Goal: Transaction & Acquisition: Subscribe to service/newsletter

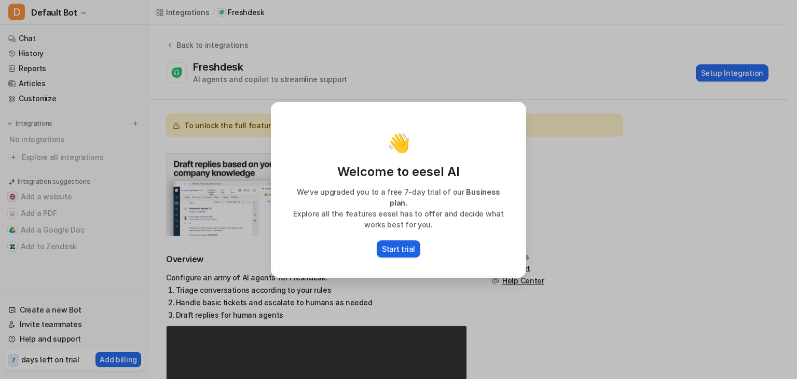
click at [388, 243] on p "Start trial" at bounding box center [398, 248] width 33 height 11
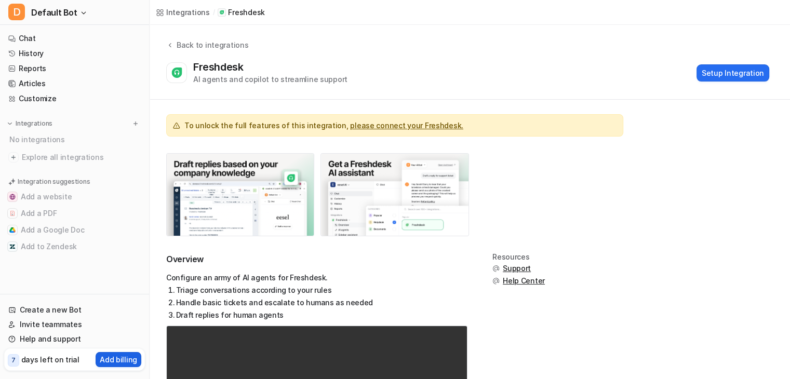
click at [107, 360] on p "Add billing" at bounding box center [118, 359] width 37 height 11
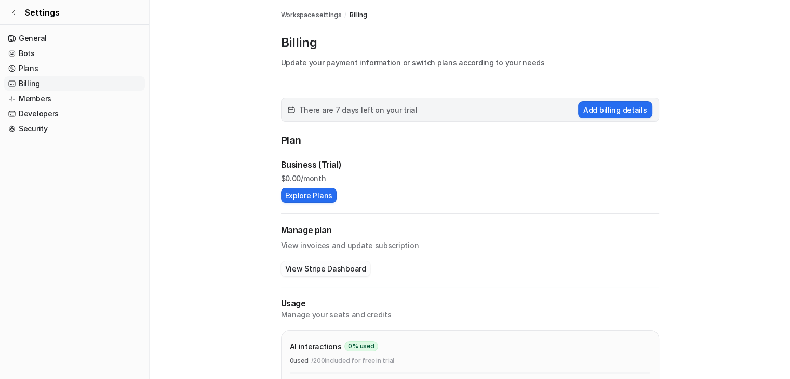
click at [308, 268] on button "View Stripe Dashboard" at bounding box center [325, 268] width 89 height 15
click at [324, 198] on button "Explore Plans" at bounding box center [309, 195] width 56 height 15
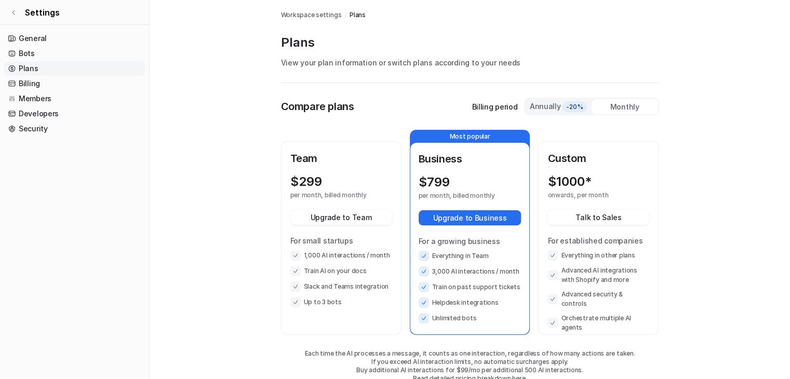
click at [631, 109] on div "Monthly" at bounding box center [624, 106] width 66 height 15
click at [546, 109] on div "Annually -20%" at bounding box center [558, 106] width 58 height 11
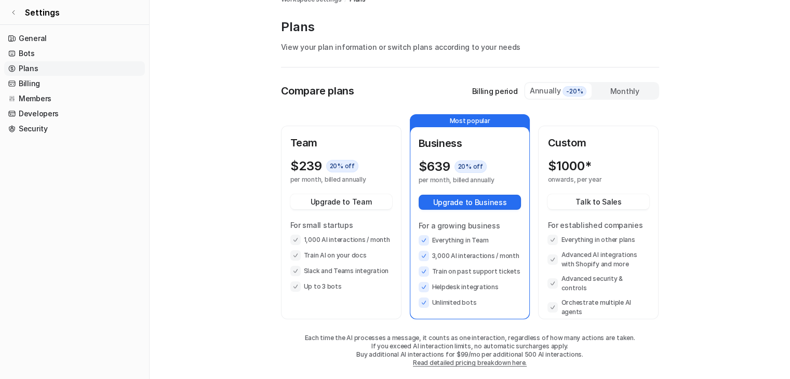
scroll to position [24, 0]
